Goal: Task Accomplishment & Management: Complete application form

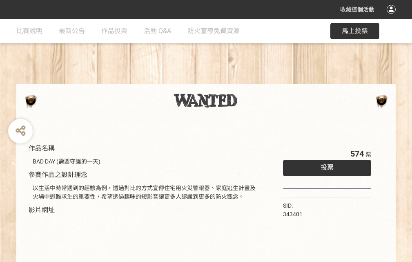
click at [392, 17] on div "收藏這個活動" at bounding box center [206, 9] width 412 height 19
click at [255, 80] on div "作品名稱 BAD DAY (需要守護的一天) 參賽作品之設計理念 以生活中時常遇到的經驗為例，透過對比的方式宣傳住宅用火災警報器、家庭逃生計畫及火場中避難求生…" at bounding box center [206, 190] width 412 height 343
click at [325, 165] on span "投票" at bounding box center [327, 167] width 13 height 8
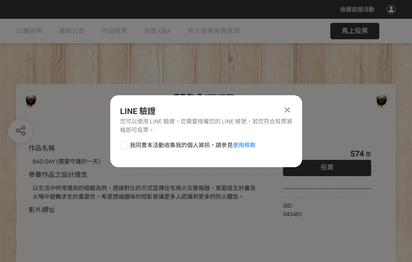
click at [123, 143] on div at bounding box center [124, 145] width 8 height 8
checkbox input "true"
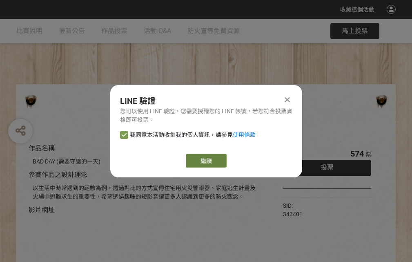
click at [205, 161] on link "繼續" at bounding box center [206, 161] width 41 height 14
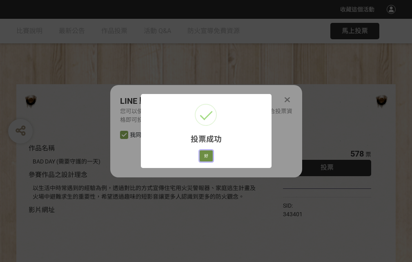
click at [204, 154] on button "好" at bounding box center [206, 155] width 13 height 11
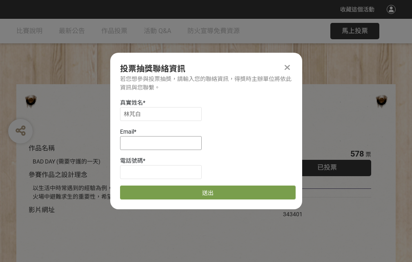
click at [163, 143] on input at bounding box center [161, 143] width 82 height 14
type input "[EMAIL_ADDRESS][DOMAIN_NAME]"
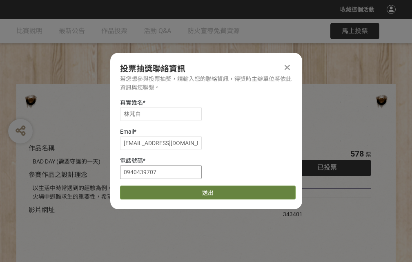
type input "0940439707"
click at [143, 190] on button "送出" at bounding box center [208, 192] width 176 height 14
